Goal: Task Accomplishment & Management: Complete application form

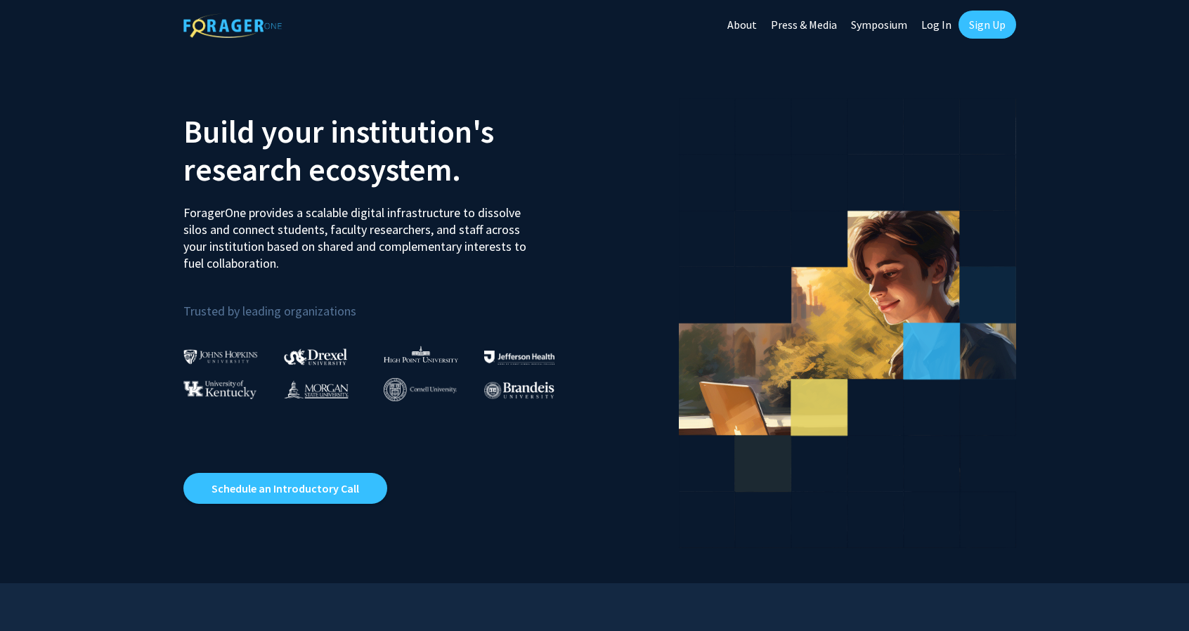
click at [996, 19] on link "Sign Up" at bounding box center [987, 25] width 58 height 28
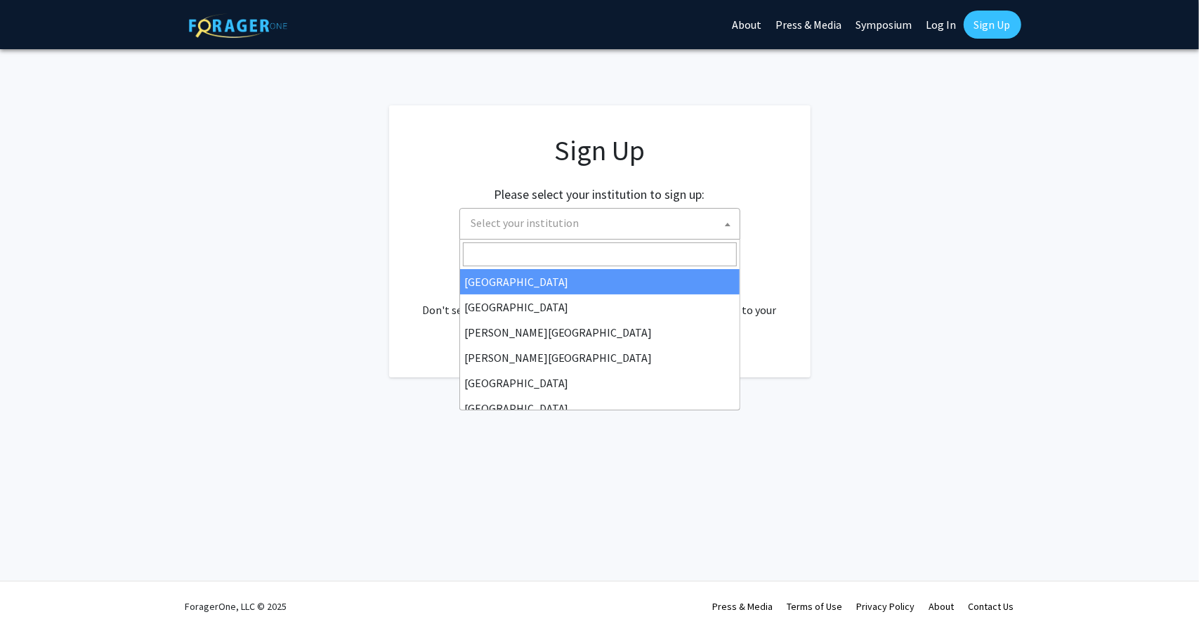
click at [642, 223] on span "Select your institution" at bounding box center [603, 223] width 274 height 29
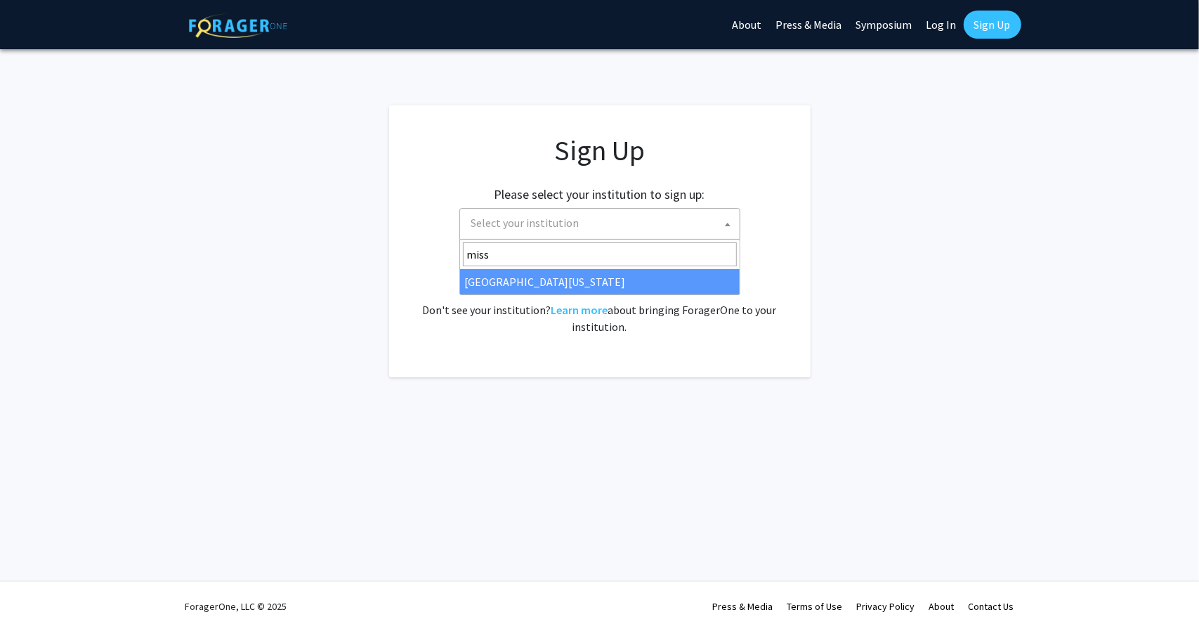
type input "miss"
select select "33"
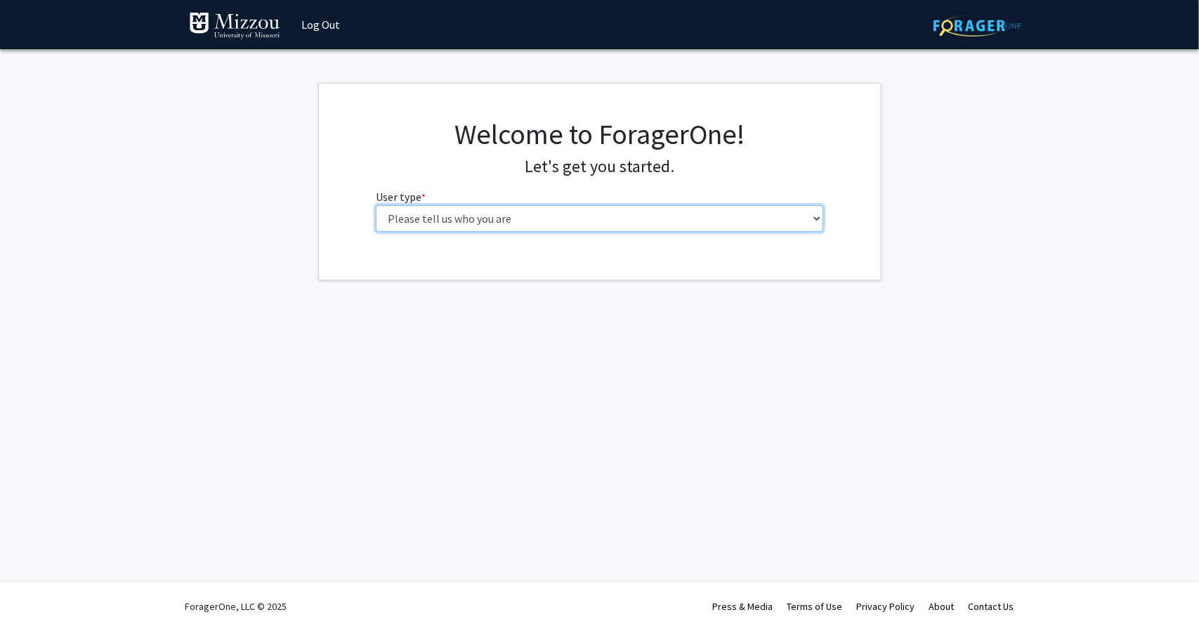
click at [663, 211] on select "Please tell us who you are Undergraduate Student Master's Student Doctoral Cand…" at bounding box center [600, 218] width 448 height 27
select select "1: undergrad"
click at [376, 205] on select "Please tell us who you are Undergraduate Student Master's Student Doctoral Cand…" at bounding box center [600, 218] width 448 height 27
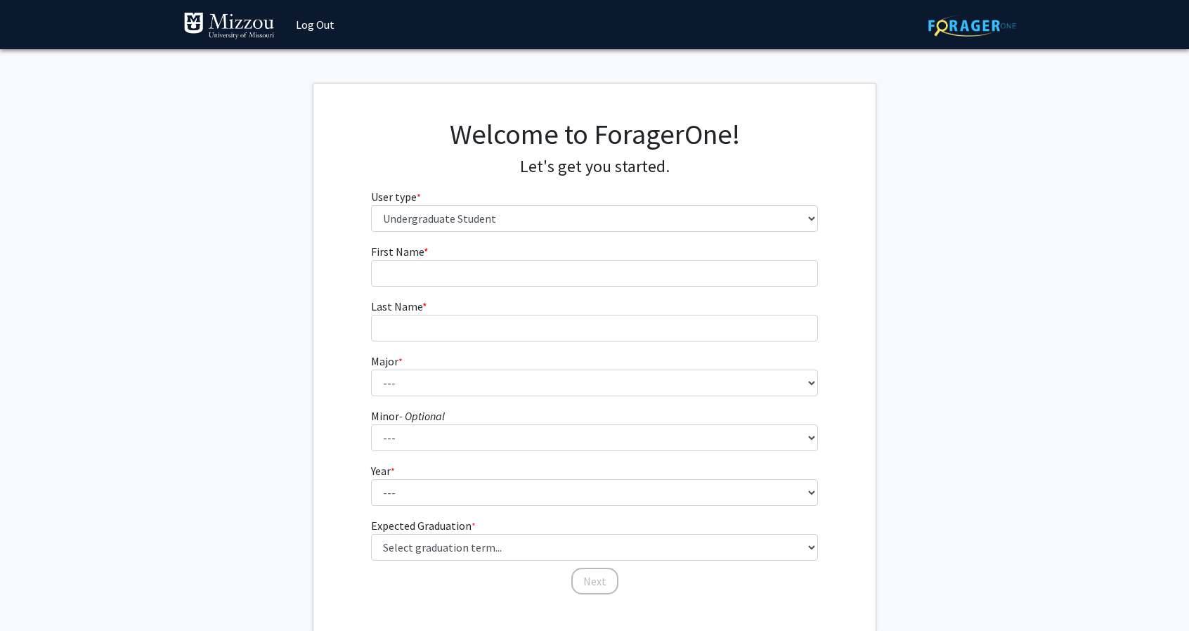
click at [573, 289] on form "First Name * required Last Name * required Major * required --- Agribusiness Ma…" at bounding box center [595, 412] width 448 height 339
click at [565, 274] on input "First Name * required" at bounding box center [595, 273] width 448 height 27
type input "[PERSON_NAME]"
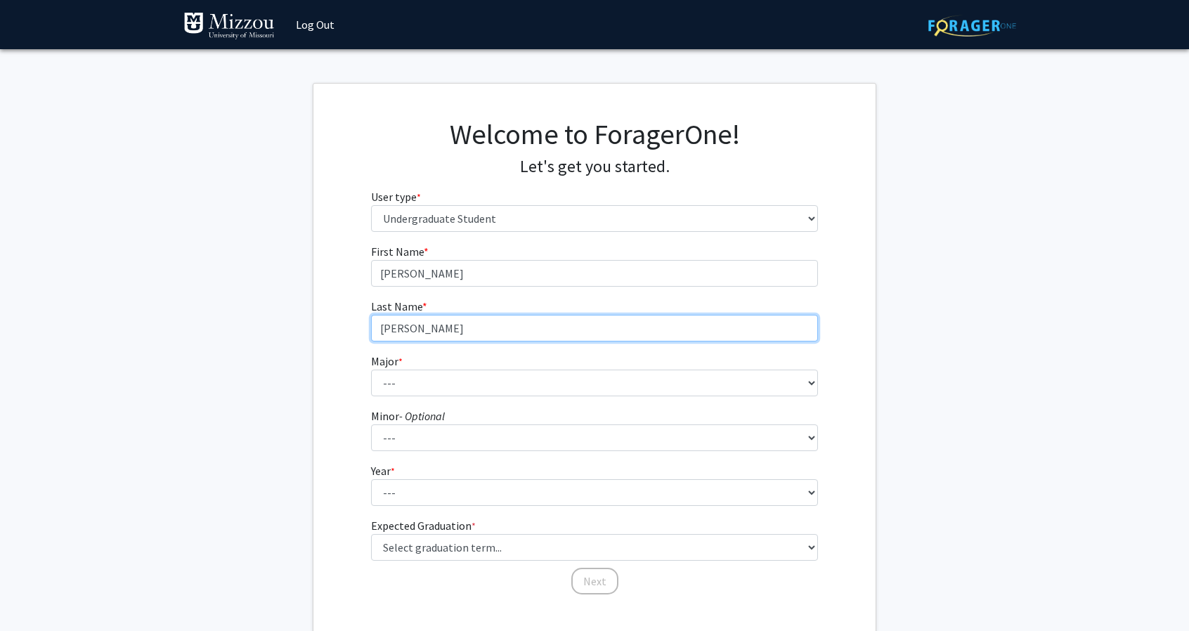
type input "[PERSON_NAME]"
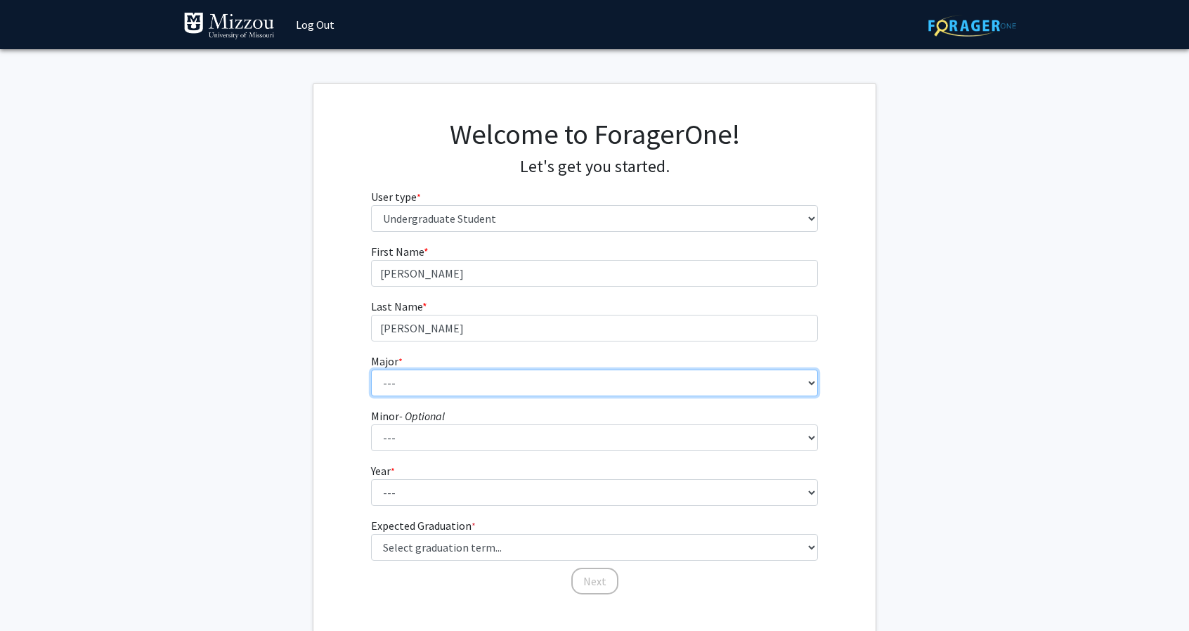
click at [513, 378] on select "--- Agribusiness Management Agricultural Education Agricultural Education: Comm…" at bounding box center [595, 383] width 448 height 27
select select "14: 2503"
click at [371, 370] on select "--- Agribusiness Management Agricultural Education Agricultural Education: Comm…" at bounding box center [595, 383] width 448 height 27
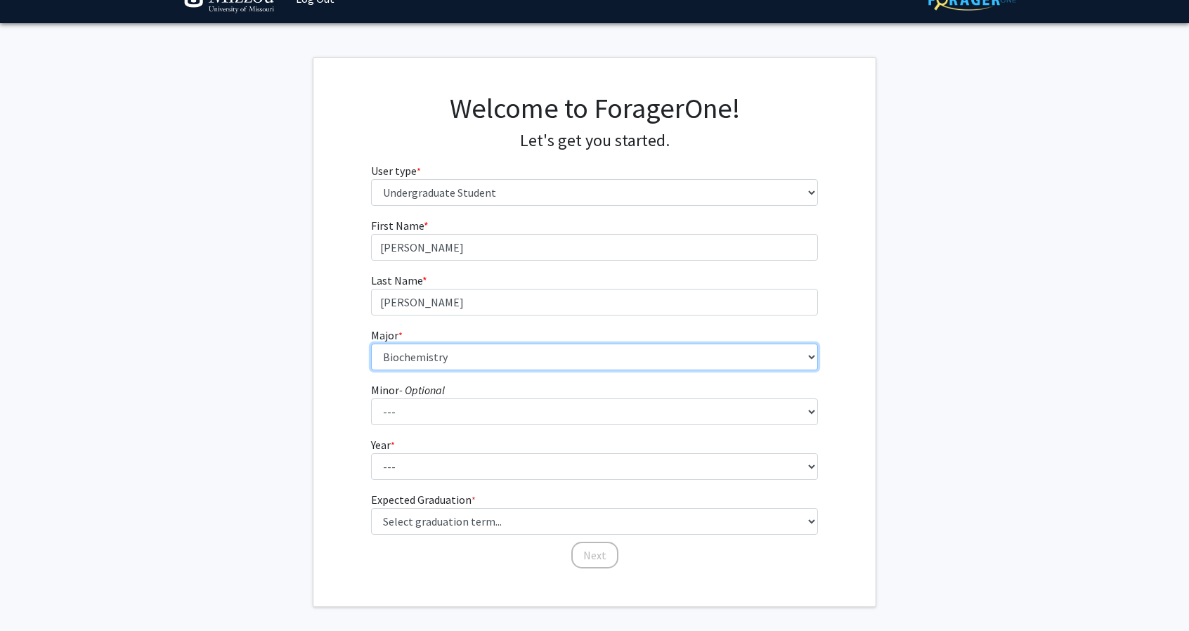
scroll to position [83, 0]
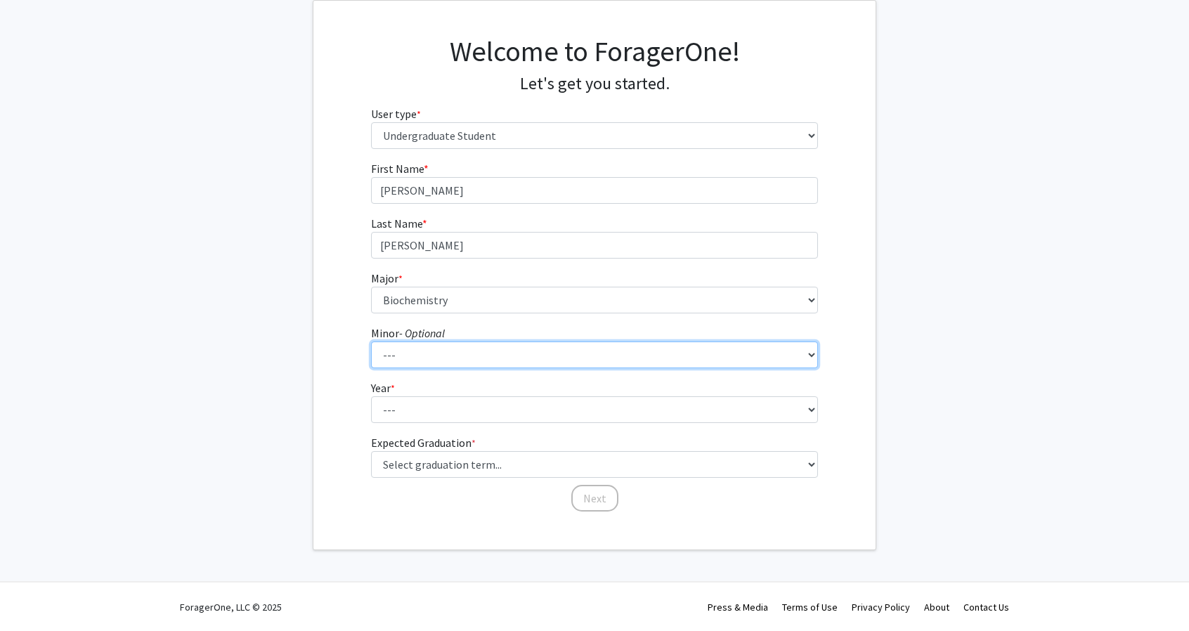
click at [452, 358] on select "--- Accountancy Aerospace Engineering Aerospace Studies Agribusiness Management…" at bounding box center [595, 354] width 448 height 27
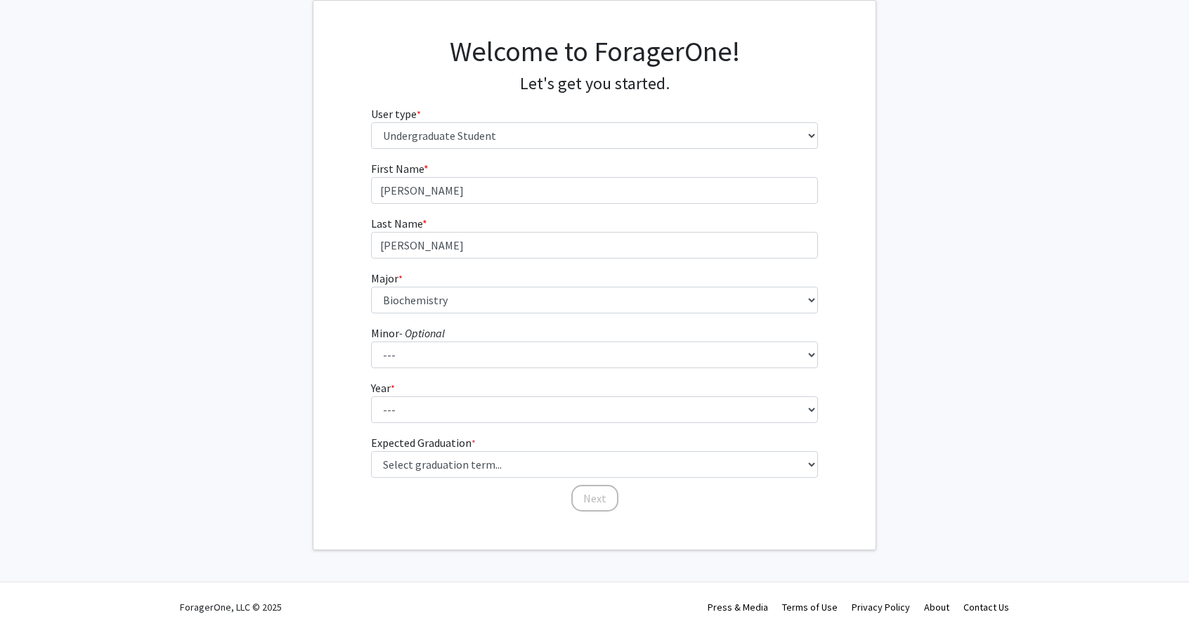
click at [433, 367] on form "First Name * required [PERSON_NAME] Last Name * required [PERSON_NAME] Major * …" at bounding box center [595, 329] width 448 height 339
click at [434, 403] on select "--- First-year Sophomore Junior Senior Postbaccalaureate Certificate" at bounding box center [595, 409] width 448 height 27
select select "2: sophomore"
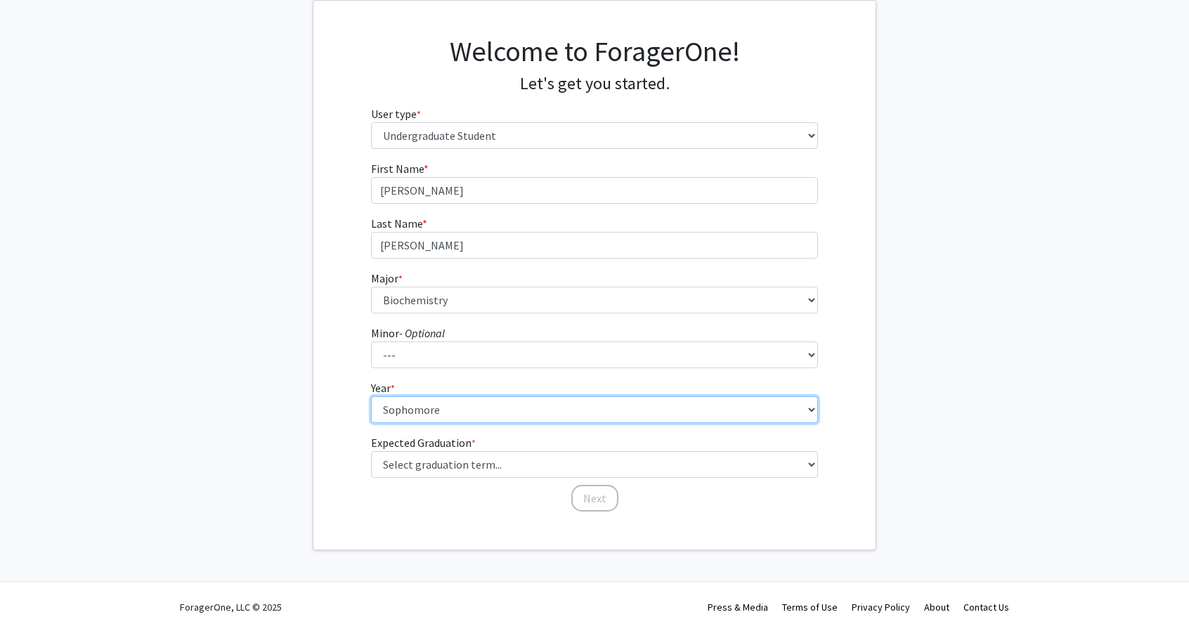
click at [371, 396] on select "--- First-year Sophomore Junior Senior Postbaccalaureate Certificate" at bounding box center [595, 409] width 448 height 27
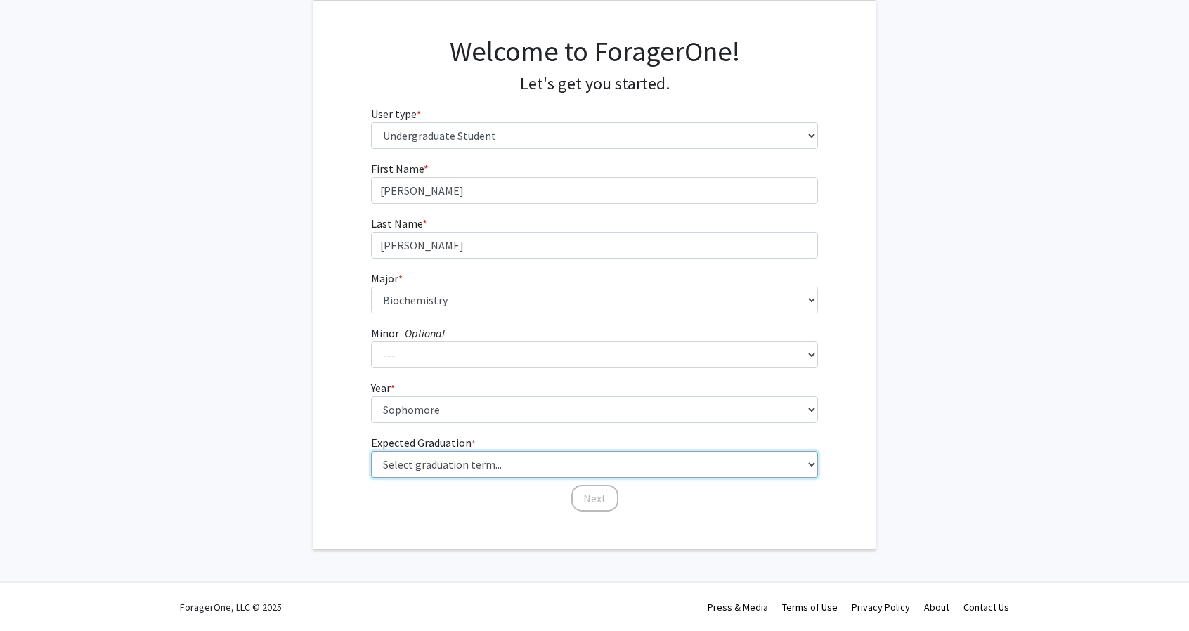
click at [441, 456] on select "Select graduation term... Spring 2025 Summer 2025 Fall 2025 Winter 2025 Spring …" at bounding box center [595, 464] width 448 height 27
select select "13: spring_2028"
click at [371, 451] on select "Select graduation term... Spring 2025 Summer 2025 Fall 2025 Winter 2025 Spring …" at bounding box center [595, 464] width 448 height 27
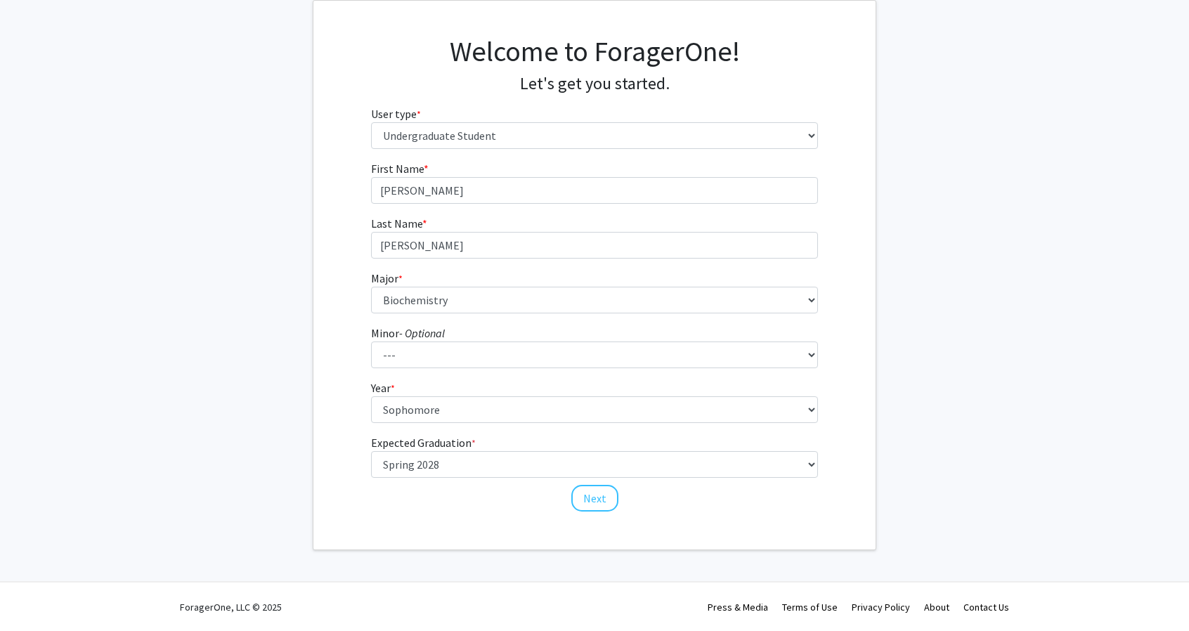
click at [447, 512] on div "First Name * required [PERSON_NAME] Last Name * required [PERSON_NAME] Major * …" at bounding box center [594, 336] width 469 height 353
click at [591, 502] on button "Next" at bounding box center [594, 498] width 47 height 27
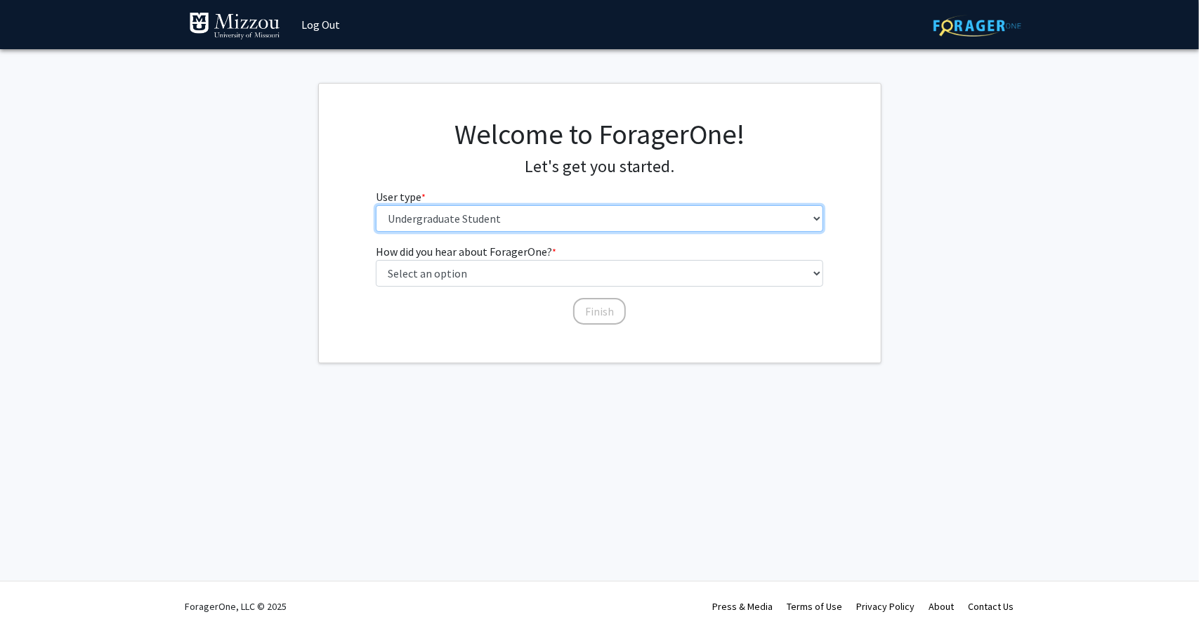
click at [431, 219] on select "Please tell us who you are Undergraduate Student Master's Student Doctoral Cand…" at bounding box center [600, 218] width 448 height 27
click at [376, 205] on select "Please tell us who you are Undergraduate Student Master's Student Doctoral Cand…" at bounding box center [600, 218] width 448 height 27
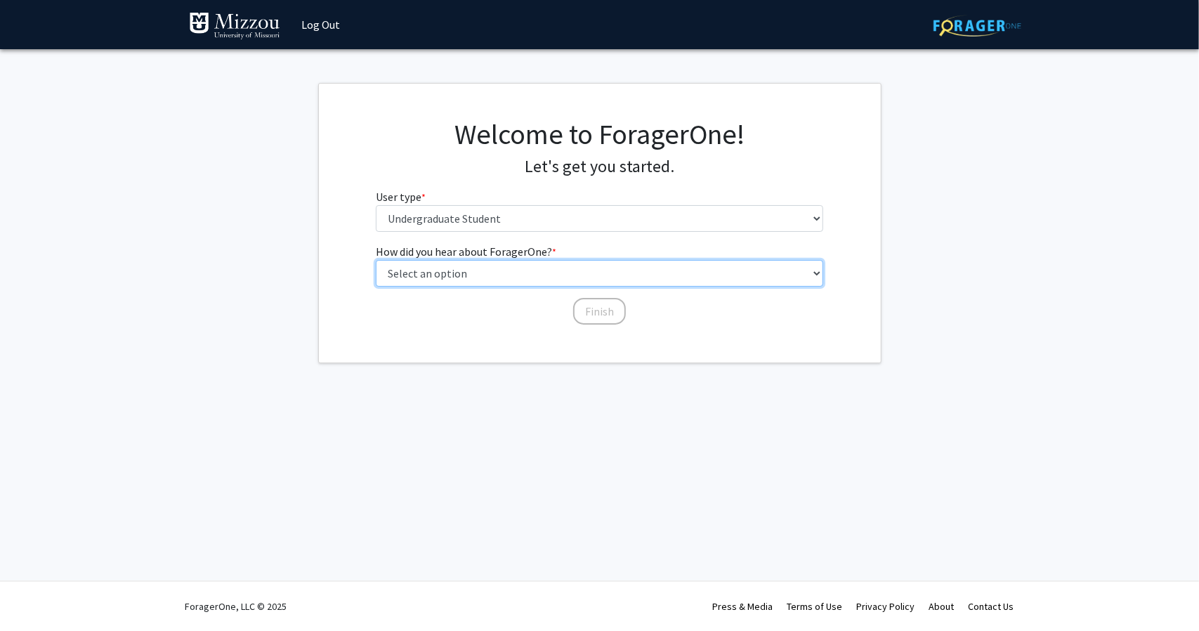
click at [448, 268] on select "Select an option Peer/student recommendation Faculty/staff recommendation Unive…" at bounding box center [600, 273] width 448 height 27
click at [448, 269] on select "Select an option Peer/student recommendation Faculty/staff recommendation Unive…" at bounding box center [600, 273] width 448 height 27
select select "1: peer_recommendation"
click at [376, 260] on select "Select an option Peer/student recommendation Faculty/staff recommendation Unive…" at bounding box center [600, 273] width 448 height 27
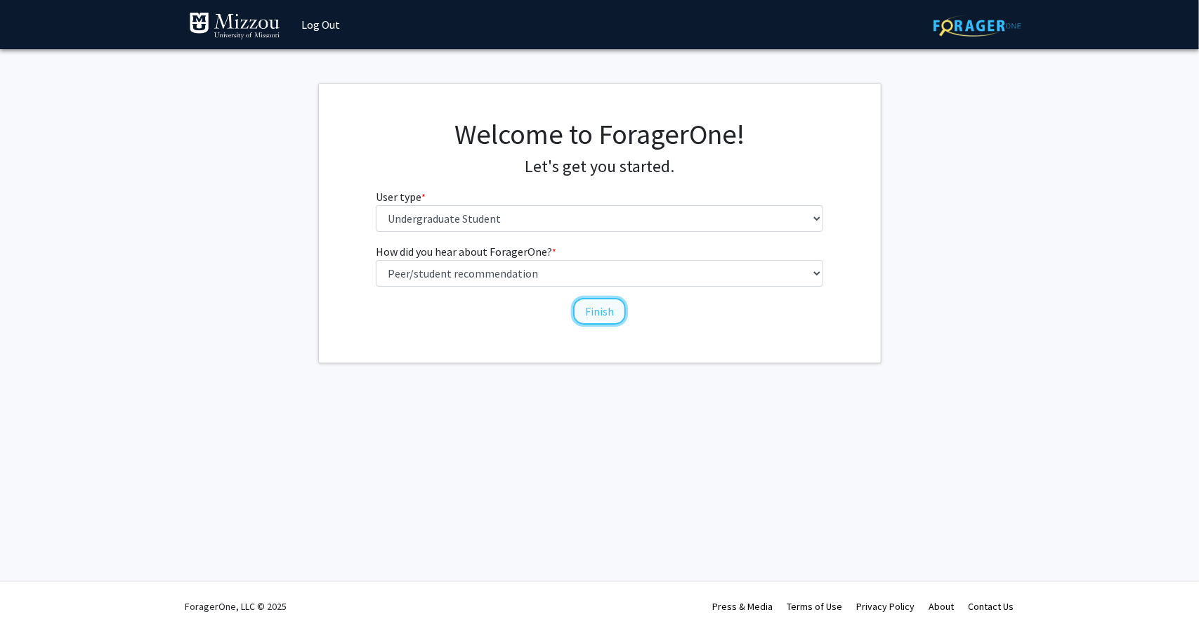
click at [594, 307] on button "Finish" at bounding box center [599, 311] width 53 height 27
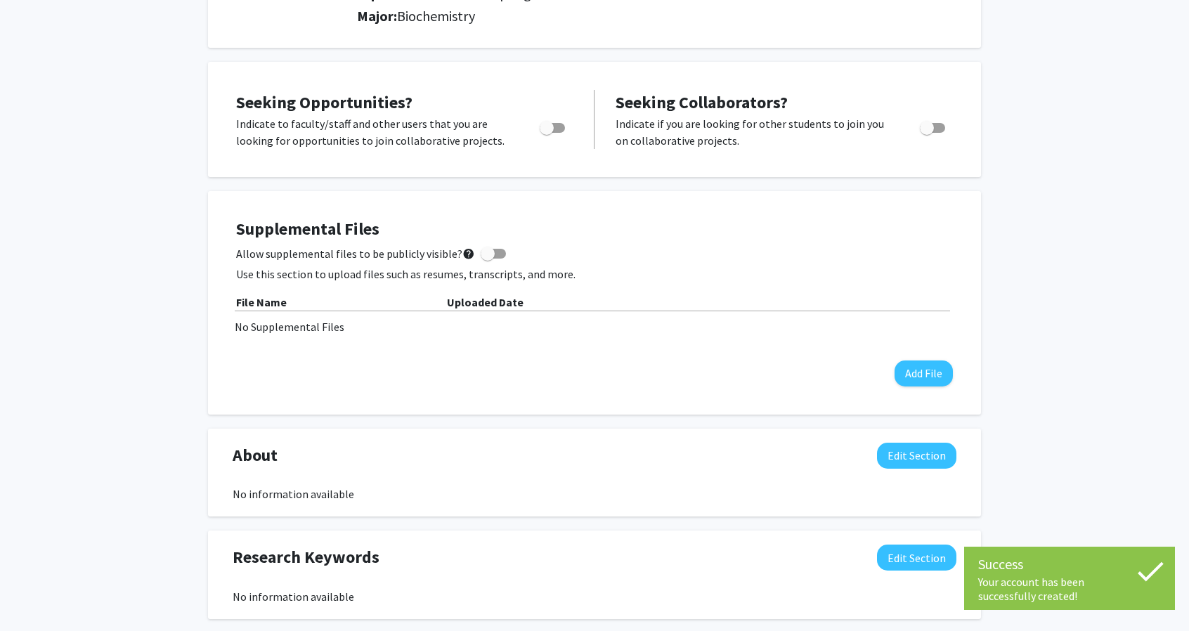
scroll to position [211, 0]
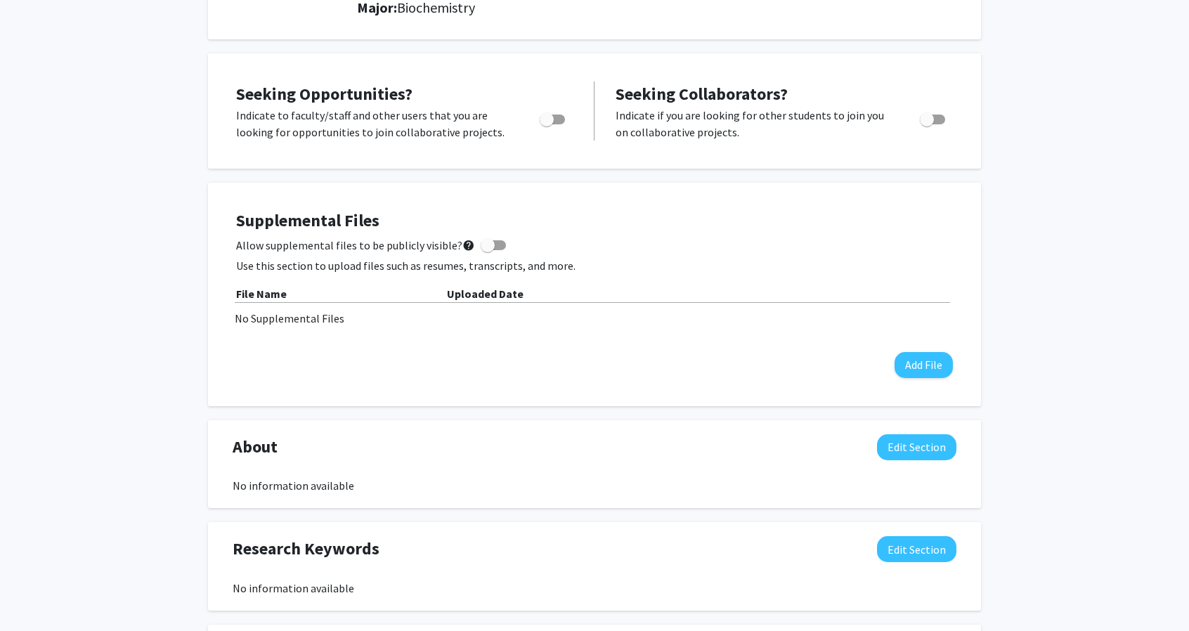
click at [564, 109] on div "Toggle" at bounding box center [553, 117] width 39 height 21
click at [557, 112] on label "Toggle" at bounding box center [549, 119] width 31 height 17
click at [547, 124] on input "Are you actively seeking opportunities?" at bounding box center [546, 124] width 1 height 1
checkbox input "true"
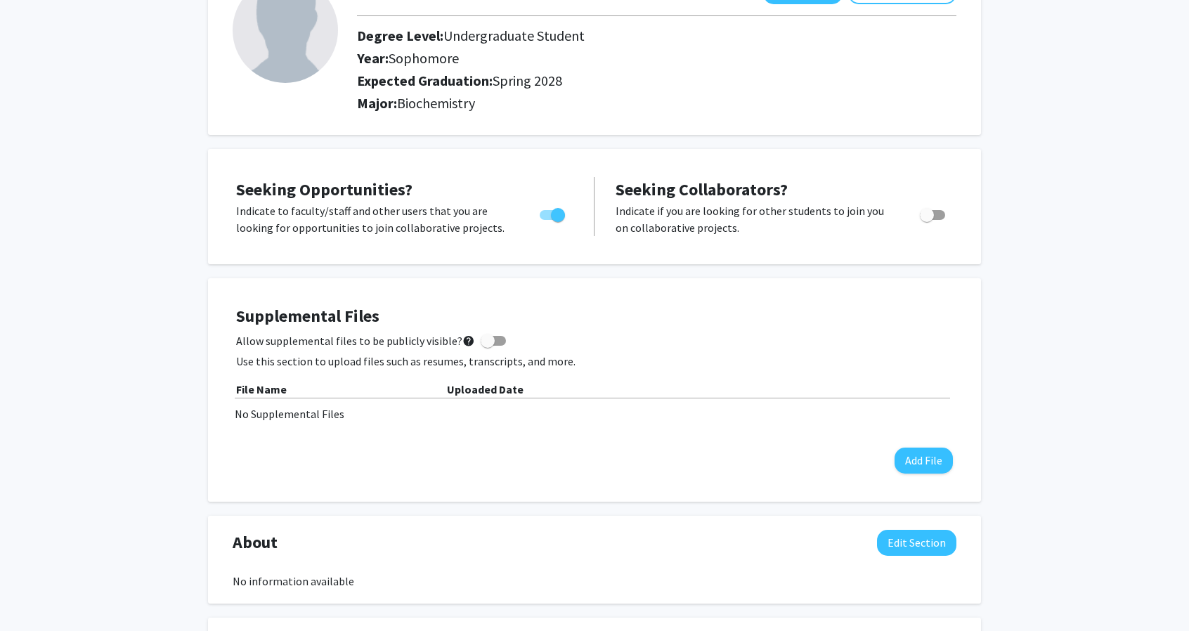
scroll to position [0, 0]
